Goal: Find specific page/section

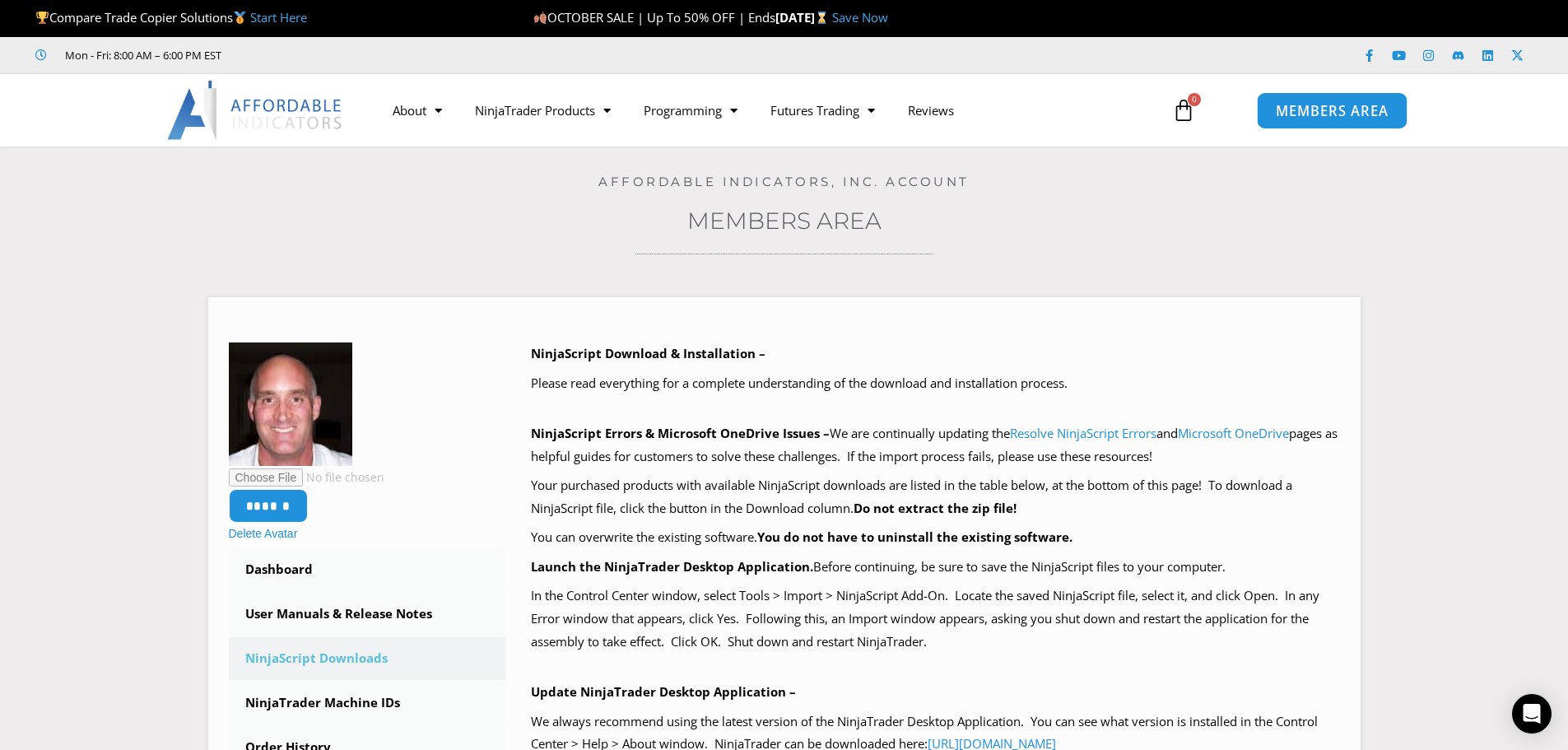
click at [1321, 104] on span "MEMBERS AREA" at bounding box center [1332, 110] width 112 height 14
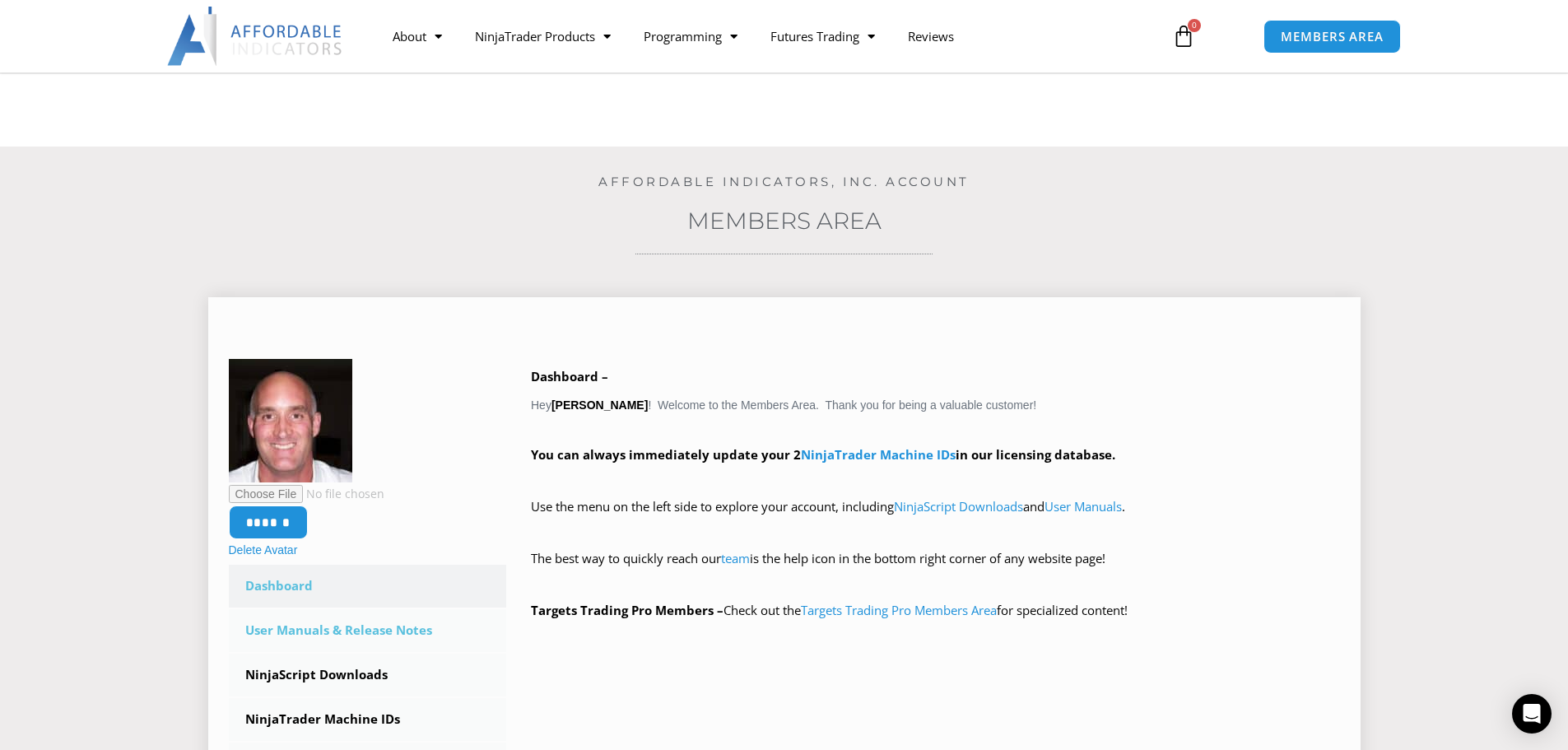
scroll to position [220, 0]
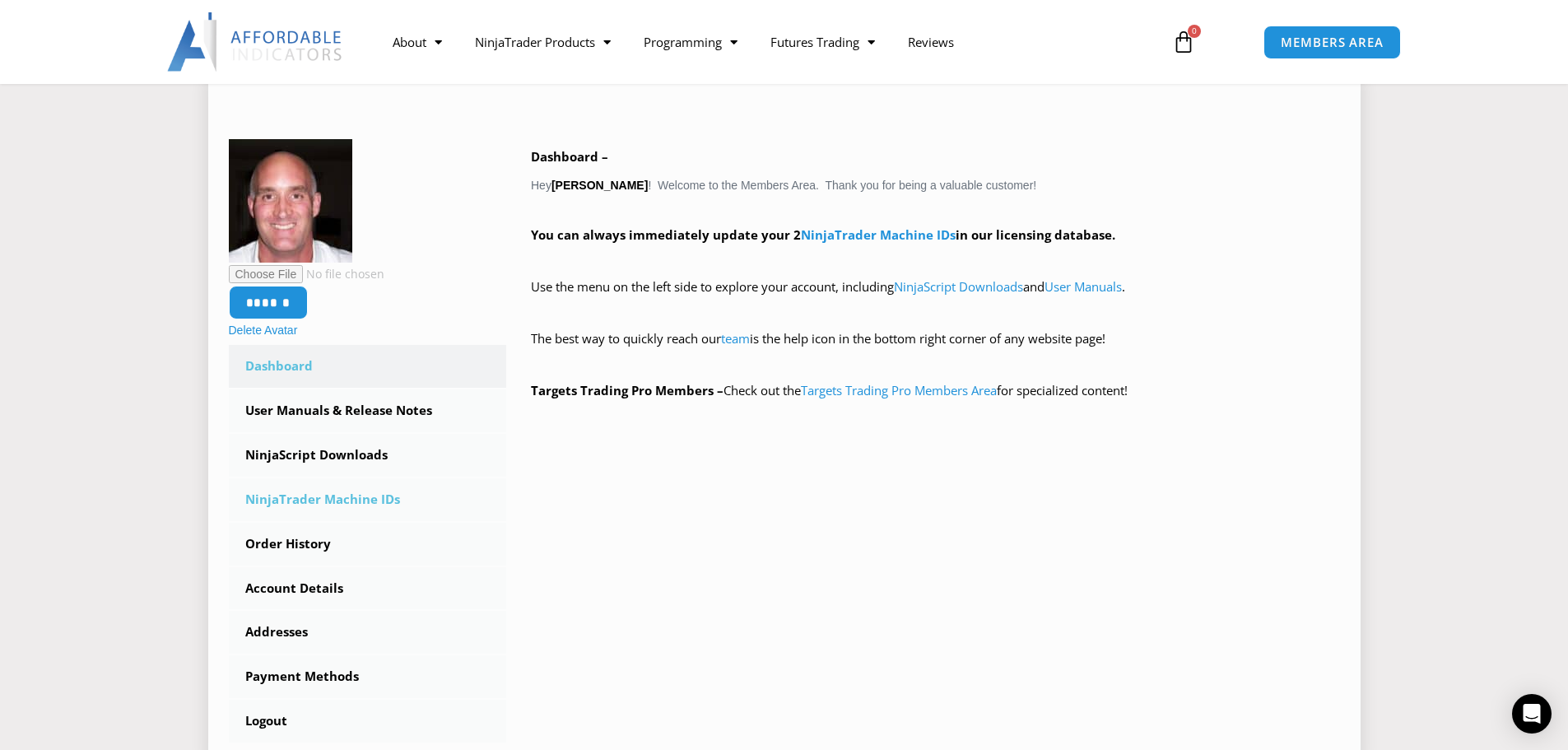
click at [319, 502] on link "NinjaTrader Machine IDs" at bounding box center [368, 499] width 278 height 42
